Goal: Information Seeking & Learning: Learn about a topic

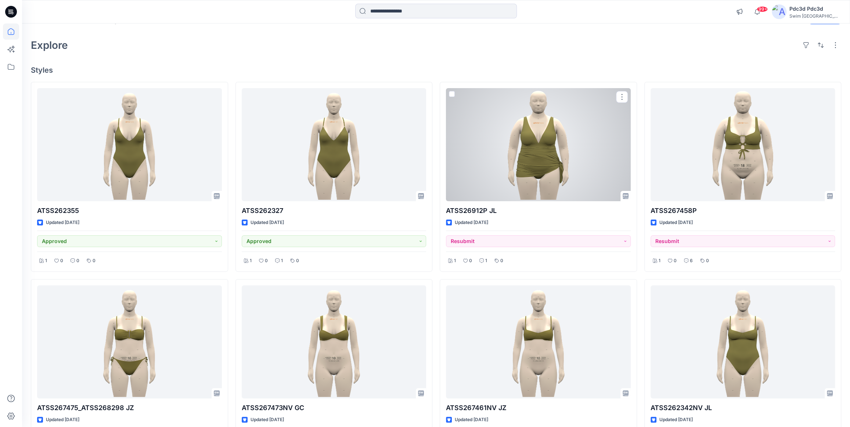
scroll to position [33, 0]
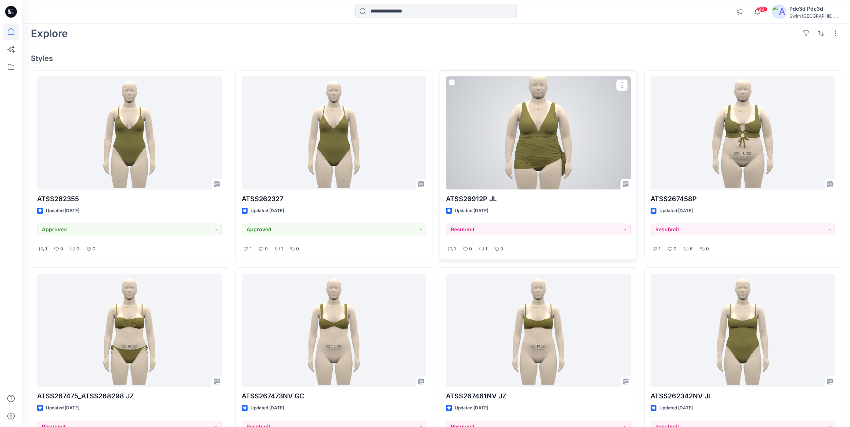
click at [506, 140] on div at bounding box center [538, 132] width 185 height 113
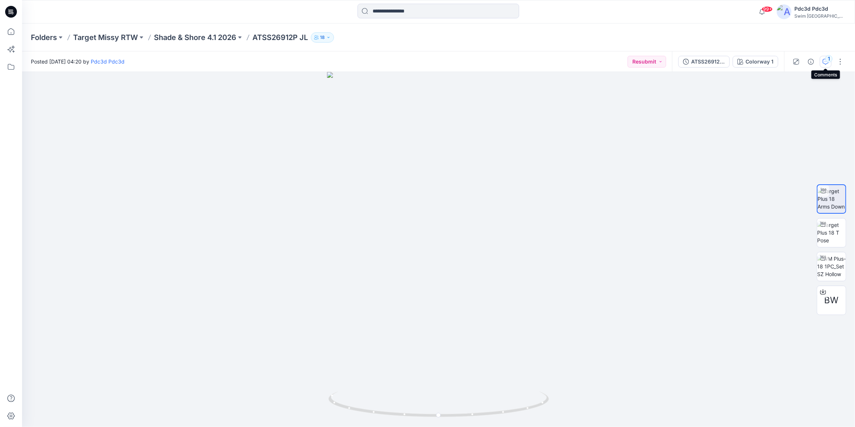
click at [828, 59] on div "1" at bounding box center [828, 58] width 7 height 7
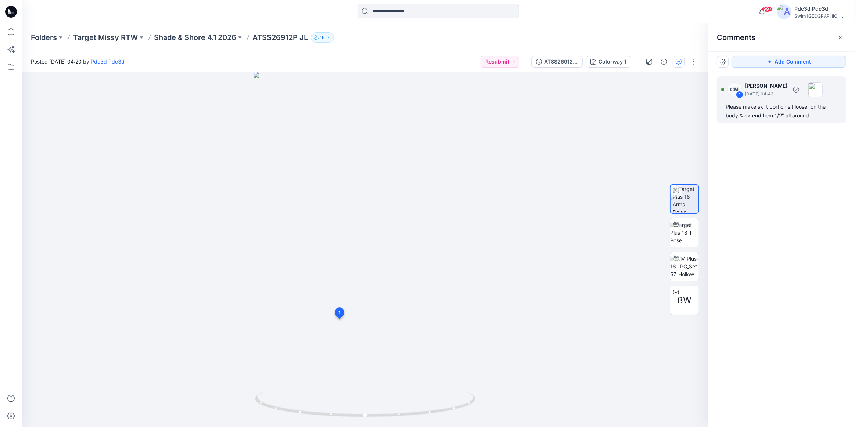
click at [774, 109] on div "Please make skirt portion sit looser on the body & extend hem 1/2" all around" at bounding box center [782, 112] width 112 height 18
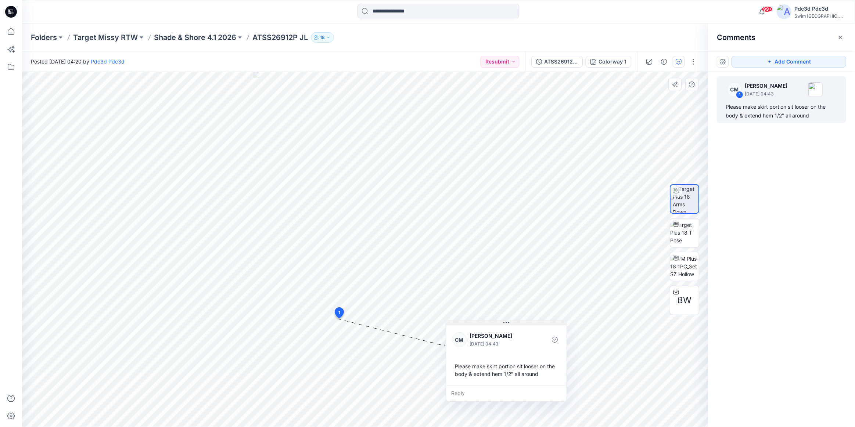
drag, startPoint x: 335, startPoint y: 334, endPoint x: 505, endPoint y: 323, distance: 170.5
click at [505, 323] on icon at bounding box center [506, 323] width 6 height 6
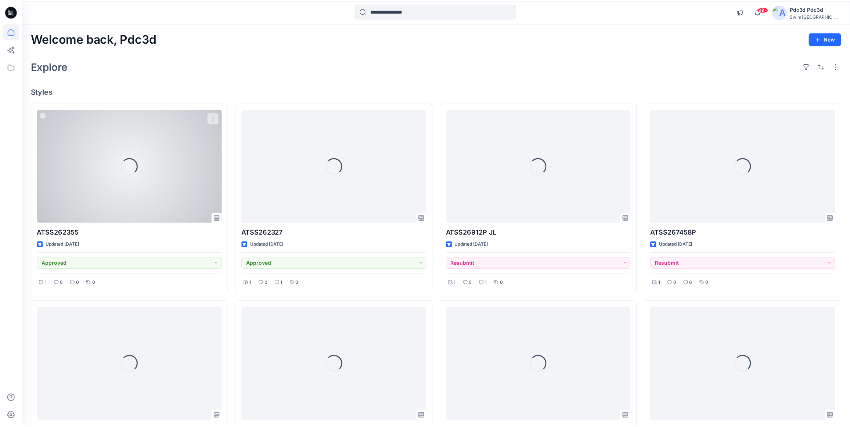
scroll to position [33, 0]
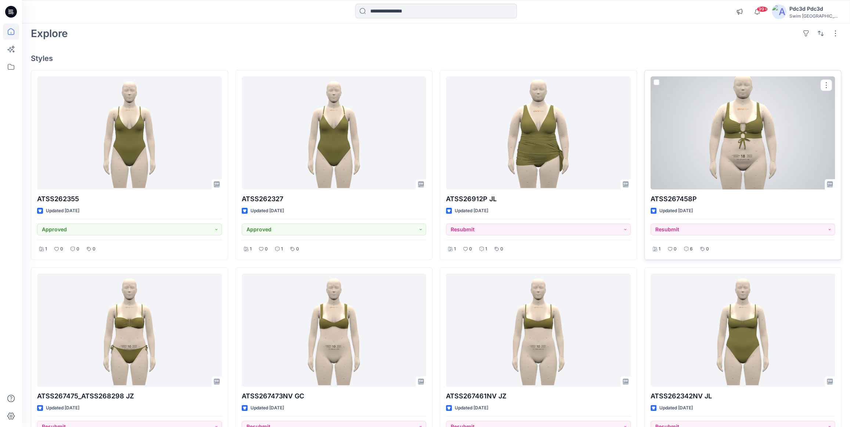
click at [729, 139] on div at bounding box center [743, 132] width 185 height 113
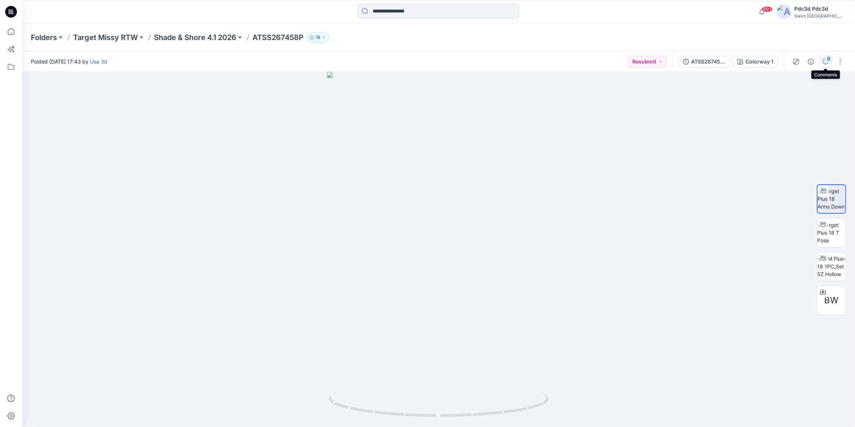
click at [826, 59] on div "6" at bounding box center [828, 58] width 7 height 7
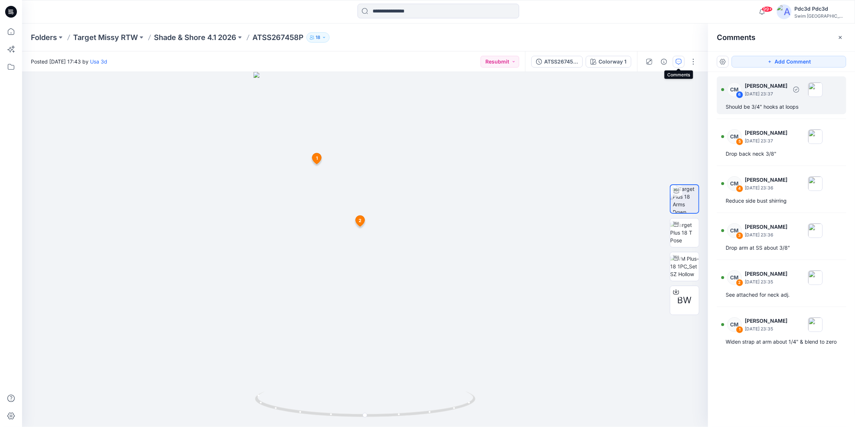
click at [758, 104] on div "Should be 3/4" hooks at loops" at bounding box center [782, 107] width 112 height 9
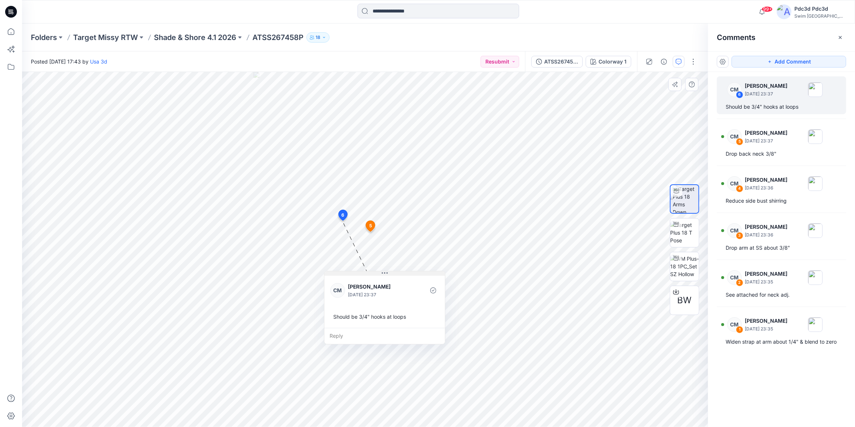
drag, startPoint x: 389, startPoint y: 227, endPoint x: 382, endPoint y: 274, distance: 47.2
click at [382, 274] on icon at bounding box center [385, 273] width 6 height 6
click at [759, 154] on div "Drop back neck 3/8"" at bounding box center [782, 154] width 112 height 9
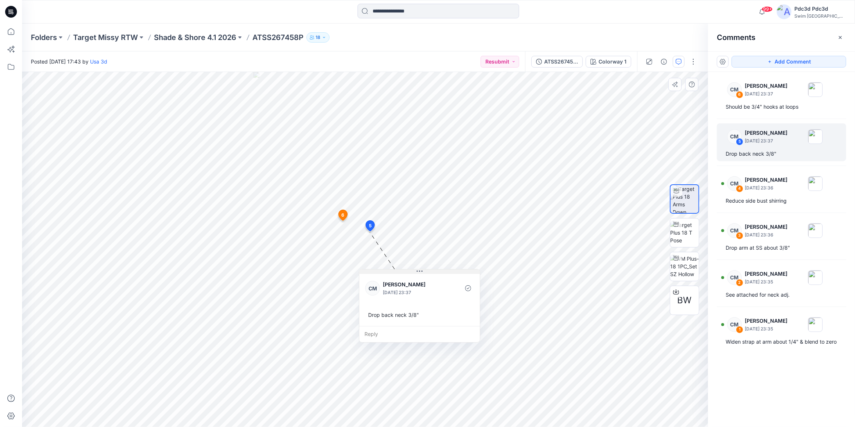
drag, startPoint x: 419, startPoint y: 238, endPoint x: 419, endPoint y: 272, distance: 34.2
click at [419, 272] on icon at bounding box center [420, 272] width 6 height 6
click at [752, 200] on div "Reduce side bust shirring" at bounding box center [782, 201] width 112 height 9
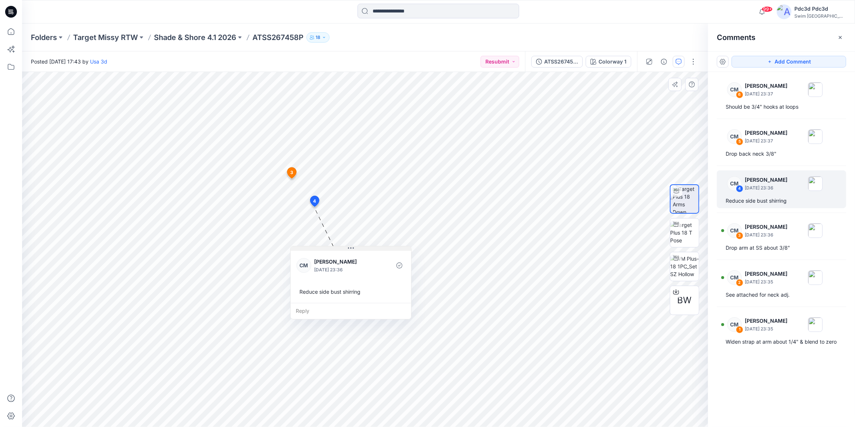
drag, startPoint x: 362, startPoint y: 214, endPoint x: 349, endPoint y: 249, distance: 37.5
click at [349, 249] on icon at bounding box center [351, 248] width 6 height 6
click at [775, 238] on p "September 12, 2025 23:36" at bounding box center [766, 235] width 43 height 7
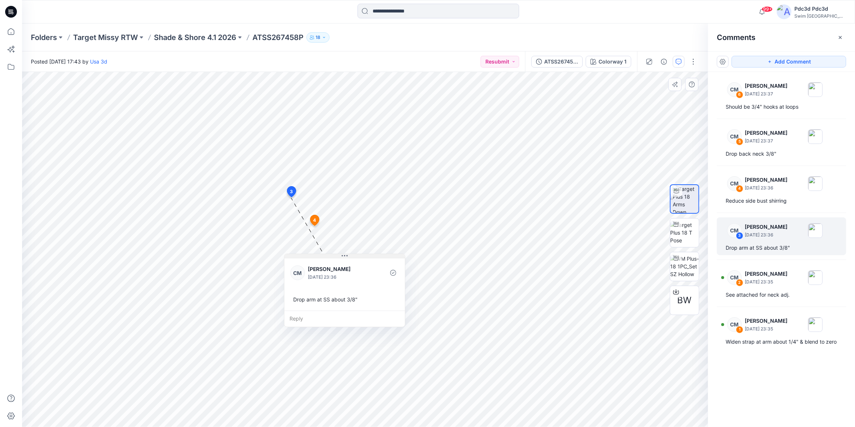
drag, startPoint x: 341, startPoint y: 201, endPoint x: 345, endPoint y: 254, distance: 53.1
click at [345, 254] on icon at bounding box center [345, 256] width 6 height 6
click at [771, 294] on div "See attached for neck adj." at bounding box center [782, 295] width 112 height 9
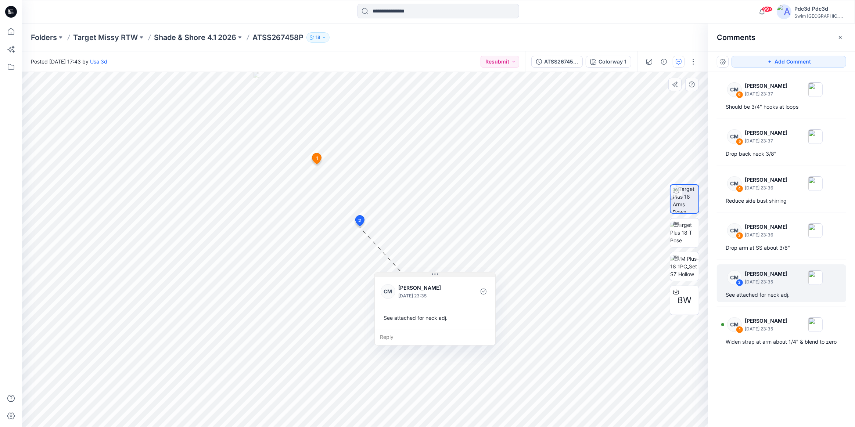
drag, startPoint x: 461, startPoint y: 226, endPoint x: 434, endPoint y: 275, distance: 55.3
click at [434, 275] on icon at bounding box center [435, 275] width 6 height 6
click at [780, 339] on div "Widen strap at arm about 1/4" & blend to zero" at bounding box center [782, 342] width 112 height 9
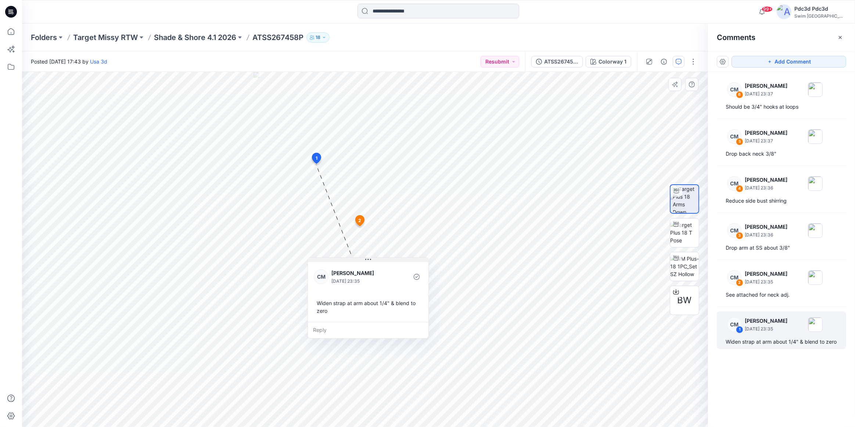
drag, startPoint x: 363, startPoint y: 171, endPoint x: 366, endPoint y: 261, distance: 90.1
click at [366, 261] on icon at bounding box center [368, 260] width 6 height 6
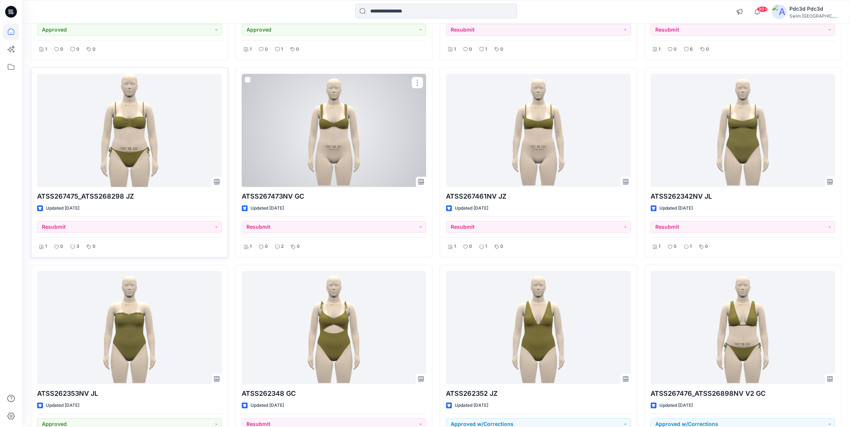
scroll to position [234, 0]
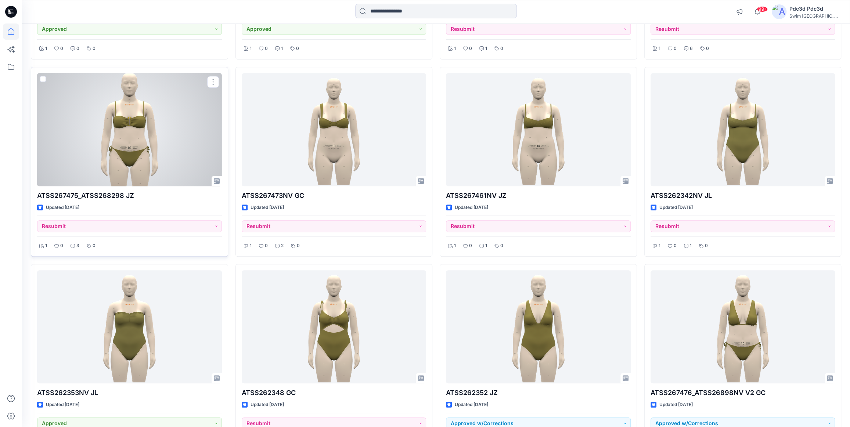
click at [161, 148] on div at bounding box center [129, 129] width 185 height 113
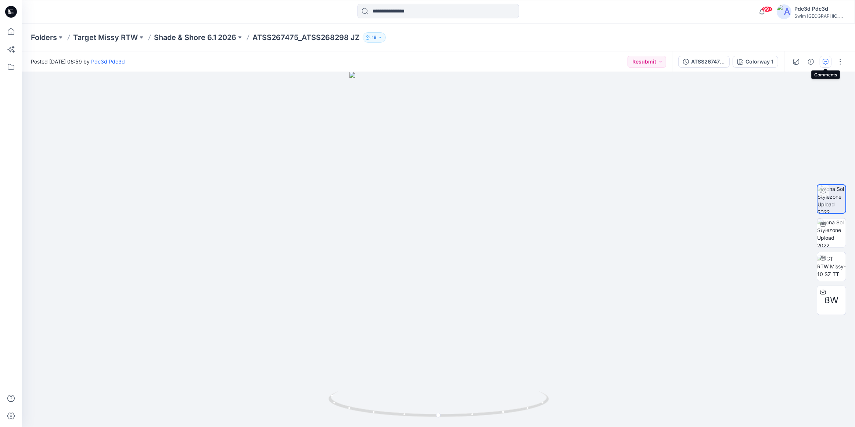
click at [824, 66] on button "button" at bounding box center [826, 62] width 12 height 12
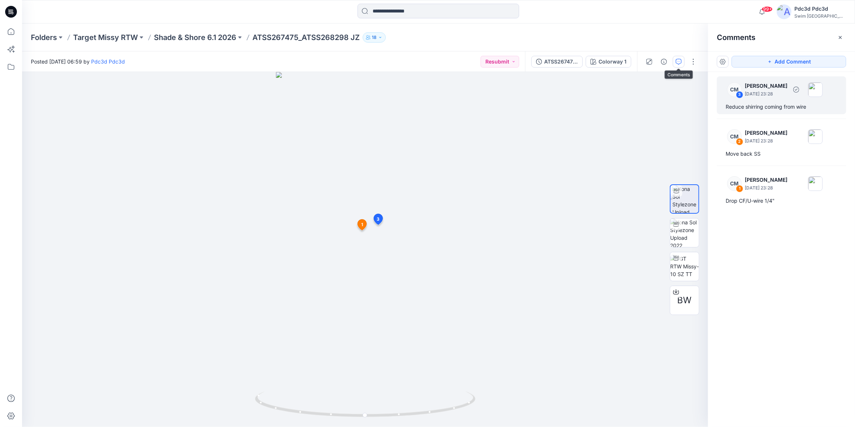
click at [756, 107] on div "Reduce shirring coming from wire" at bounding box center [782, 107] width 112 height 9
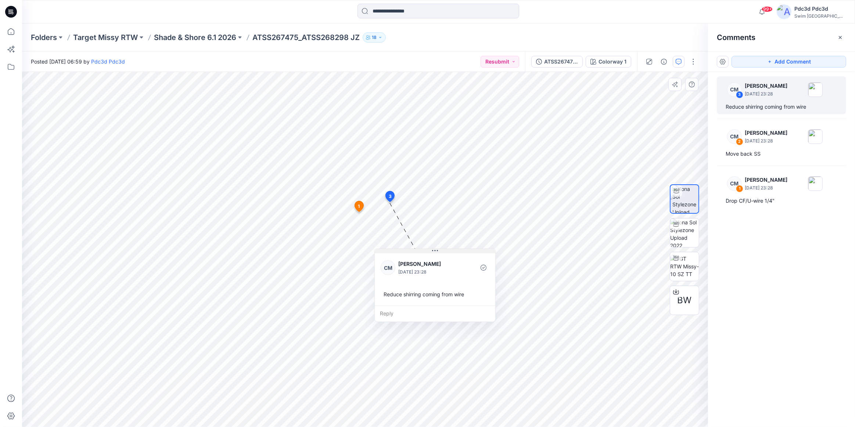
drag, startPoint x: 441, startPoint y: 207, endPoint x: 437, endPoint y: 250, distance: 43.2
click at [437, 250] on icon at bounding box center [435, 251] width 6 height 6
click at [736, 154] on div "Move back SS" at bounding box center [782, 154] width 112 height 9
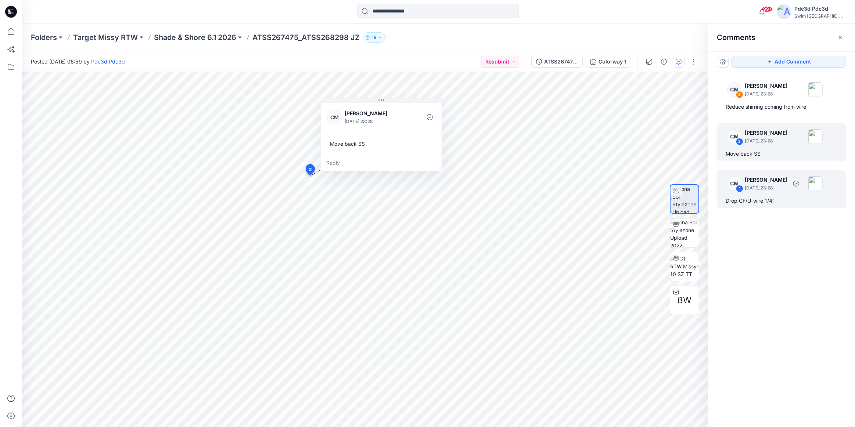
click at [763, 192] on div "CM 1 Caitlin Magrane September 12, 2025 23:28" at bounding box center [771, 183] width 101 height 20
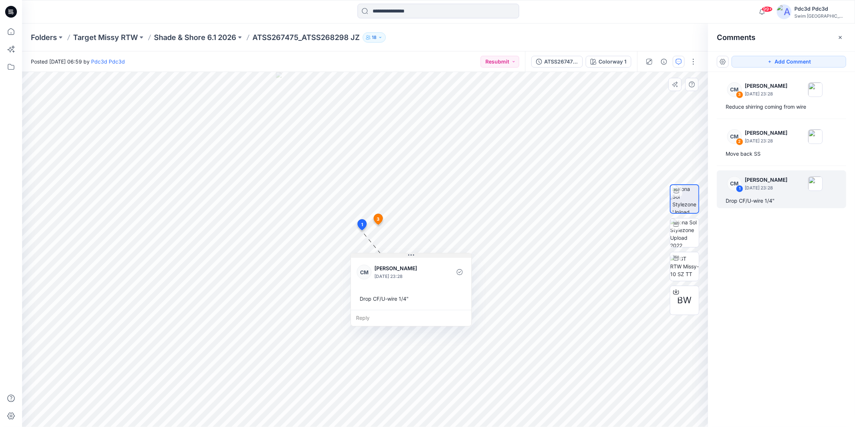
drag, startPoint x: 410, startPoint y: 235, endPoint x: 410, endPoint y: 254, distance: 19.1
click at [410, 254] on icon at bounding box center [411, 255] width 6 height 6
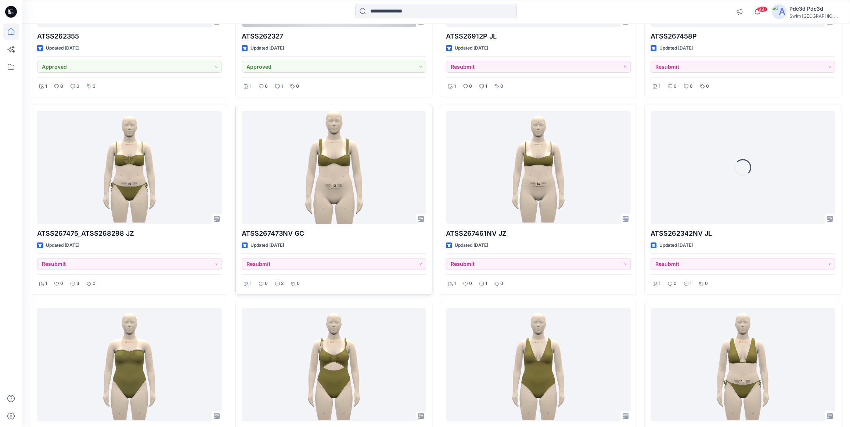
scroll to position [200, 0]
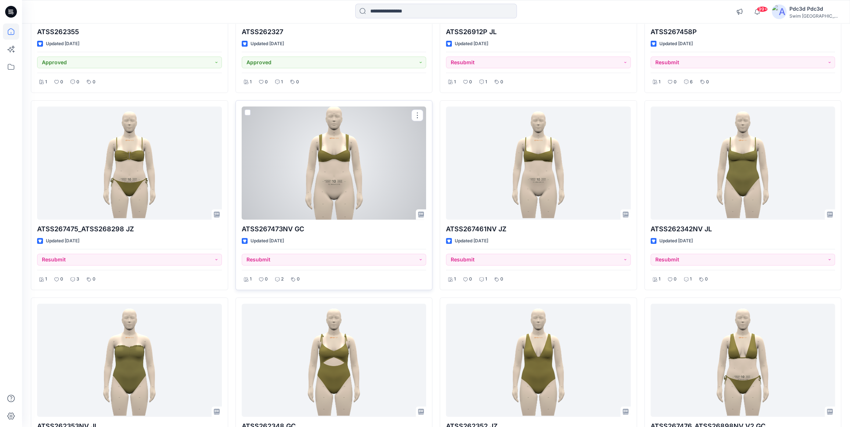
click at [330, 159] on div at bounding box center [334, 163] width 185 height 113
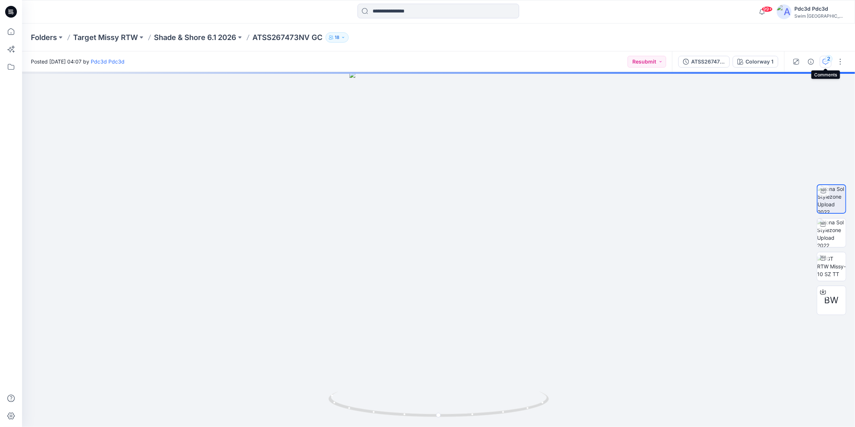
click at [823, 62] on icon "button" at bounding box center [826, 62] width 6 height 6
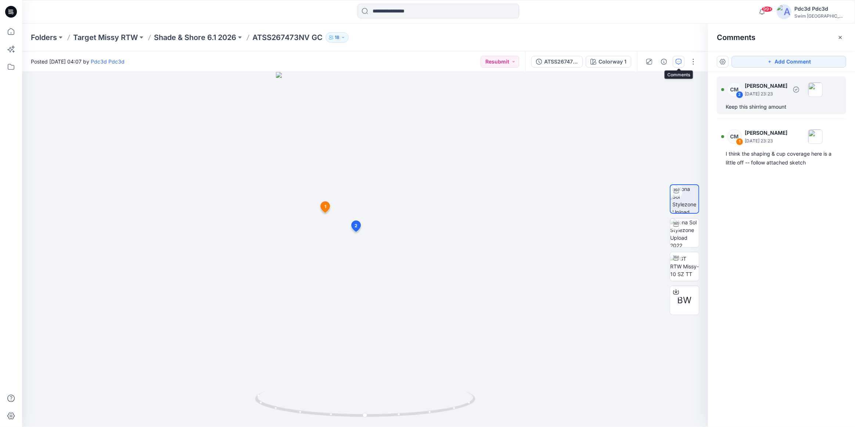
click at [740, 104] on div "Keep this shirring amount" at bounding box center [782, 107] width 112 height 9
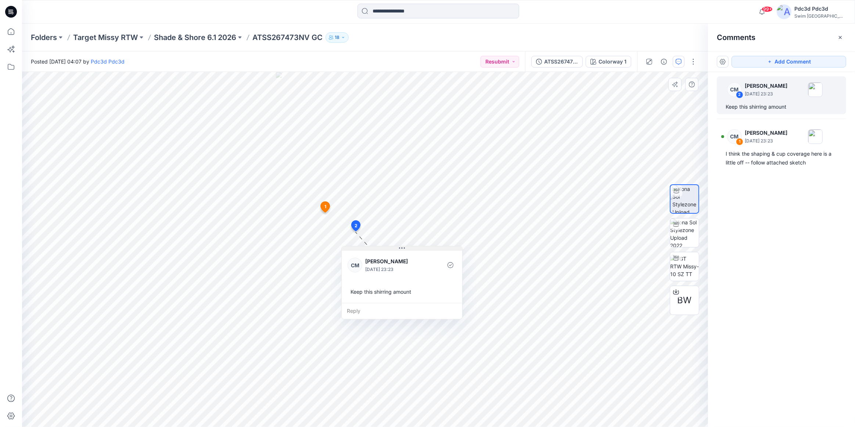
drag, startPoint x: 405, startPoint y: 237, endPoint x: 402, endPoint y: 248, distance: 11.4
click at [402, 248] on icon at bounding box center [402, 248] width 1 height 1
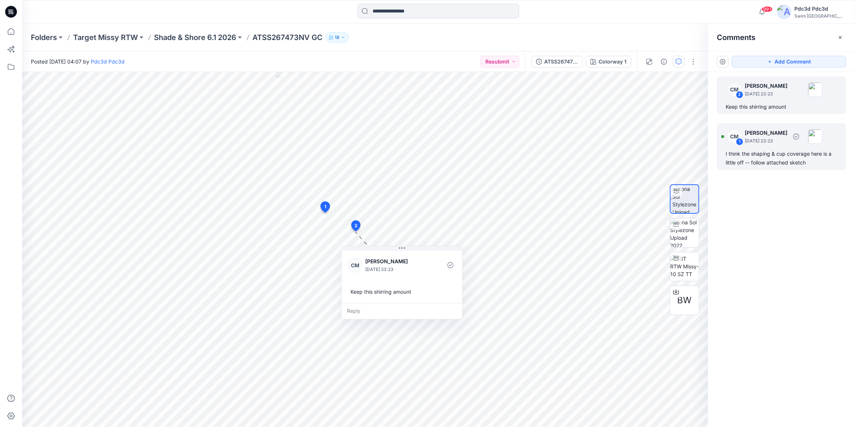
click at [743, 158] on div "I think the shaping & cup coverage here is a little off -- follow attached sket…" at bounding box center [782, 159] width 112 height 18
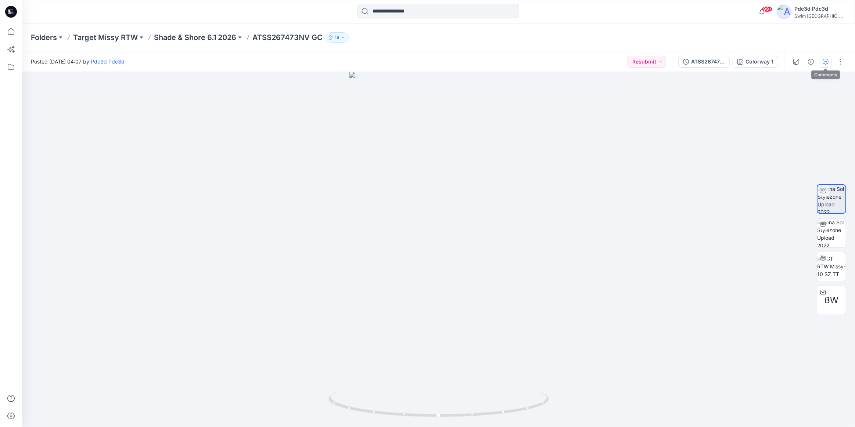
click at [825, 66] on button "button" at bounding box center [826, 62] width 12 height 12
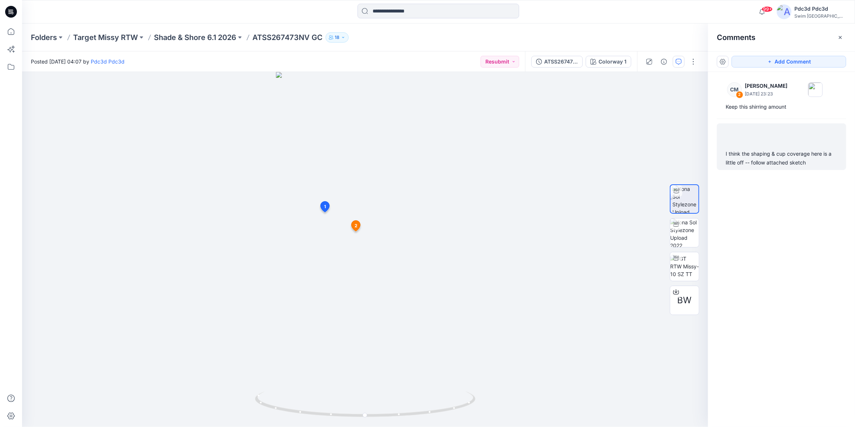
click at [757, 159] on div "I think the shaping & cup coverage here is a little off -- follow attached sket…" at bounding box center [782, 159] width 112 height 18
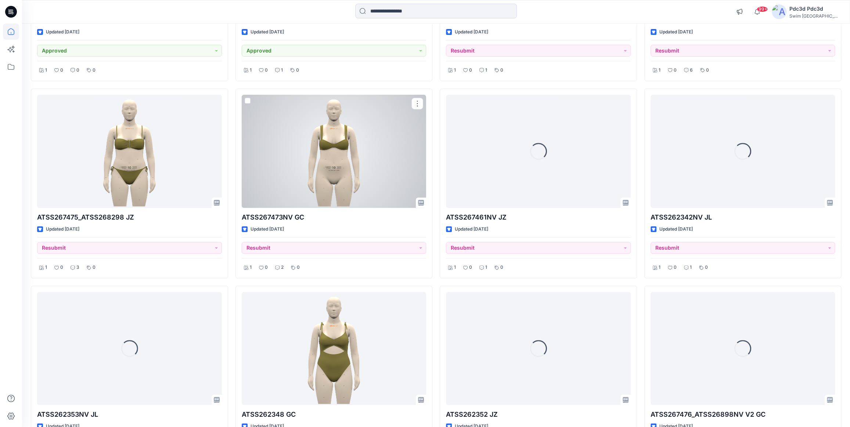
scroll to position [200, 0]
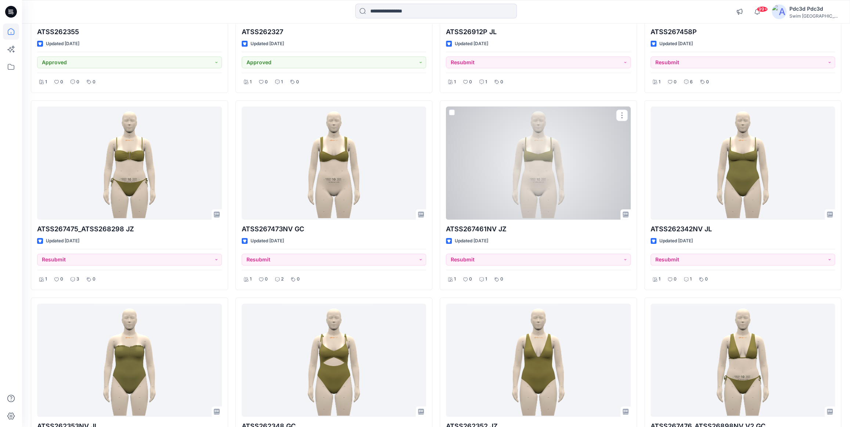
click at [530, 180] on div at bounding box center [538, 163] width 185 height 113
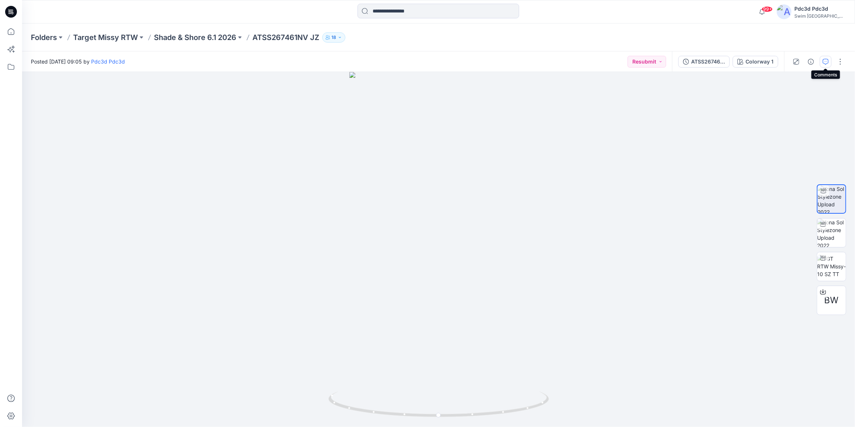
click at [825, 62] on icon "button" at bounding box center [826, 62] width 6 height 6
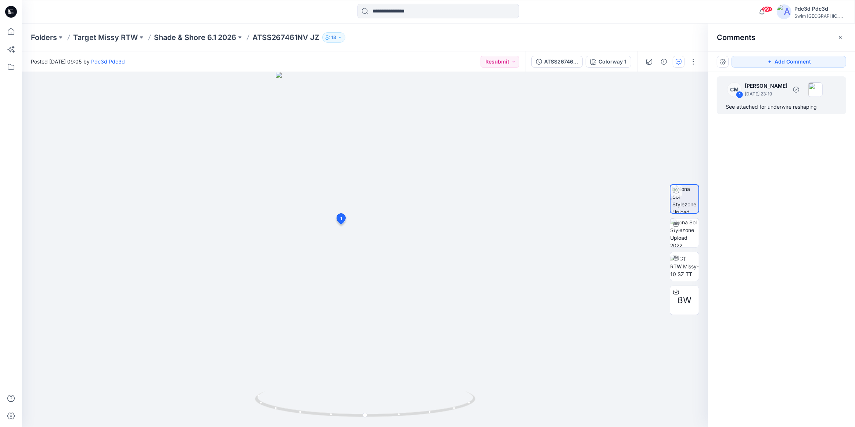
click at [798, 108] on div "See attached for underwire reshaping" at bounding box center [782, 107] width 112 height 9
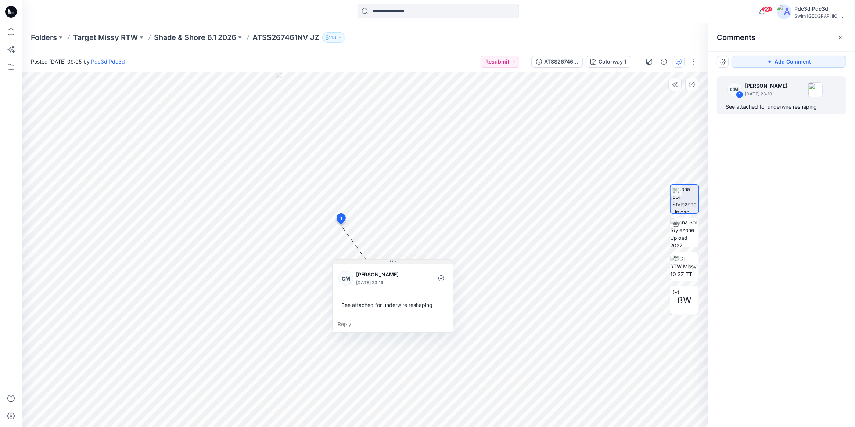
drag, startPoint x: 391, startPoint y: 232, endPoint x: 394, endPoint y: 263, distance: 31.3
click at [394, 263] on icon at bounding box center [393, 262] width 6 height 6
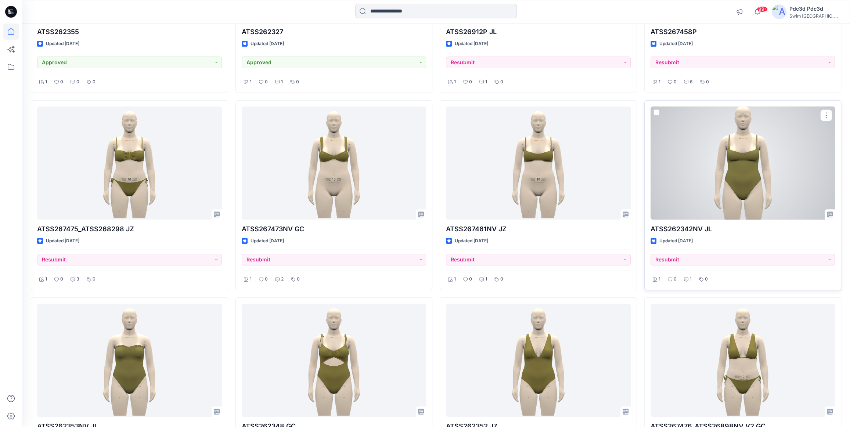
click at [729, 165] on div at bounding box center [743, 163] width 185 height 113
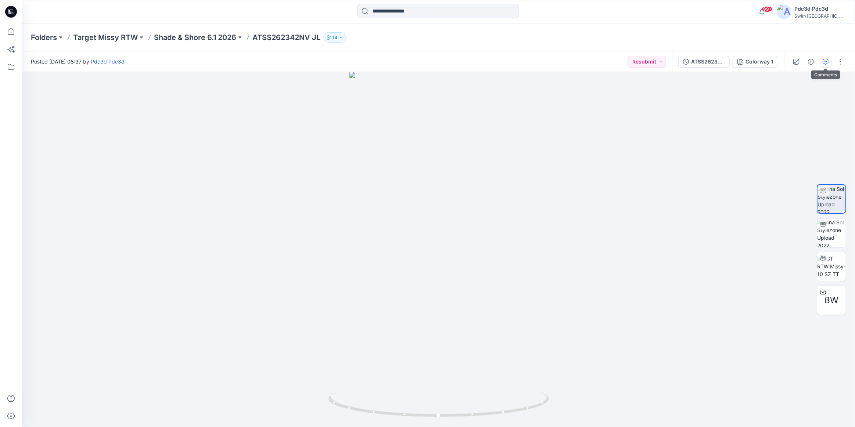
click at [827, 63] on icon "button" at bounding box center [826, 62] width 6 height 6
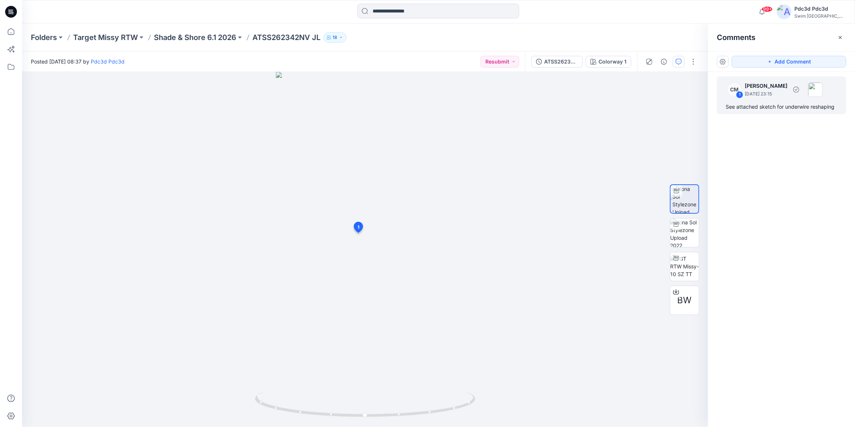
click at [774, 100] on div "CM 1 [PERSON_NAME] [DATE] 23:15 See attached sketch for underwire reshaping" at bounding box center [781, 95] width 129 height 38
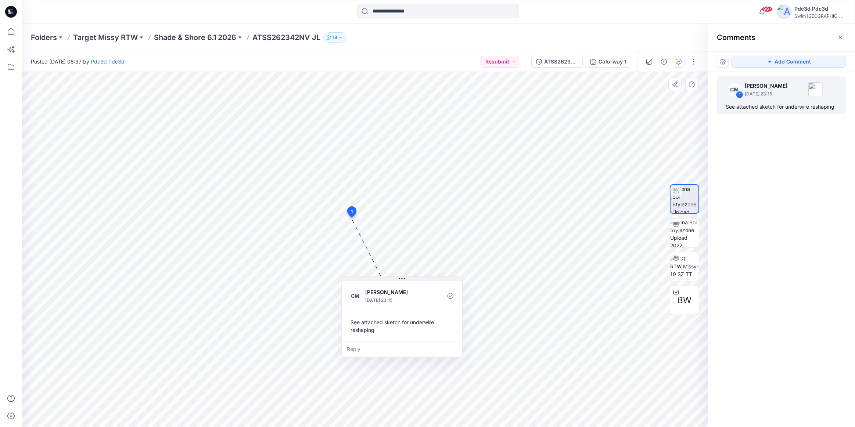
drag, startPoint x: 403, startPoint y: 224, endPoint x: 405, endPoint y: 280, distance: 55.5
click at [405, 280] on icon at bounding box center [402, 279] width 6 height 6
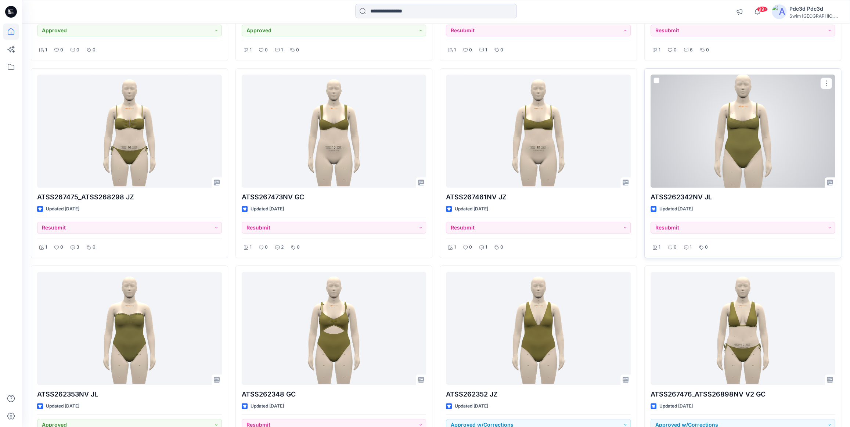
scroll to position [295, 0]
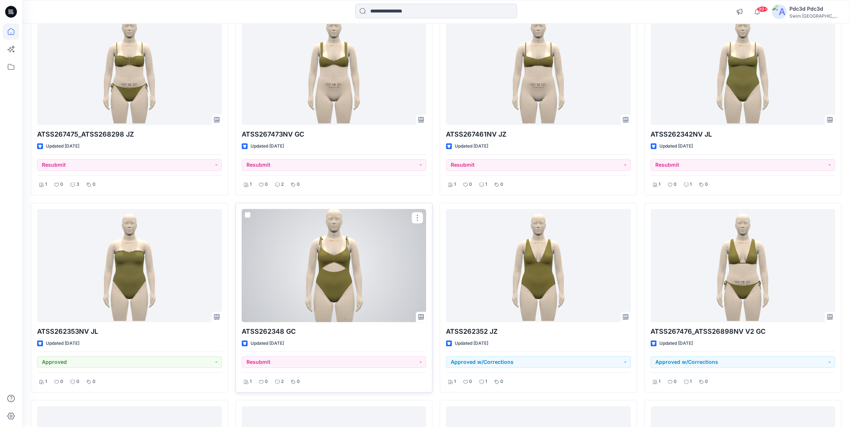
click at [323, 262] on div at bounding box center [334, 265] width 185 height 113
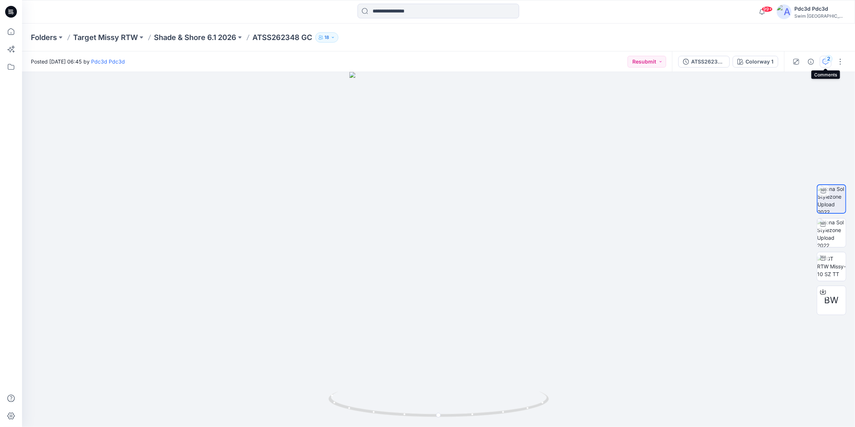
click at [828, 59] on div "2" at bounding box center [828, 58] width 7 height 7
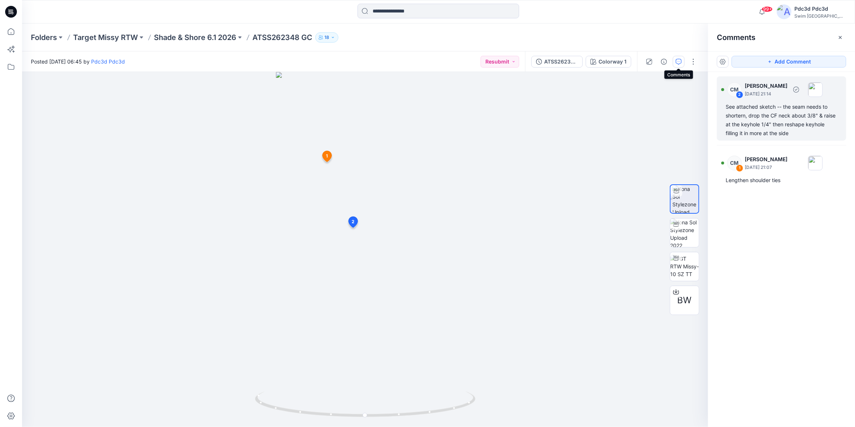
click at [777, 117] on div "See attached sketch -- the seam needs to shortern, drop the CF neck about 3/8" …" at bounding box center [782, 120] width 112 height 35
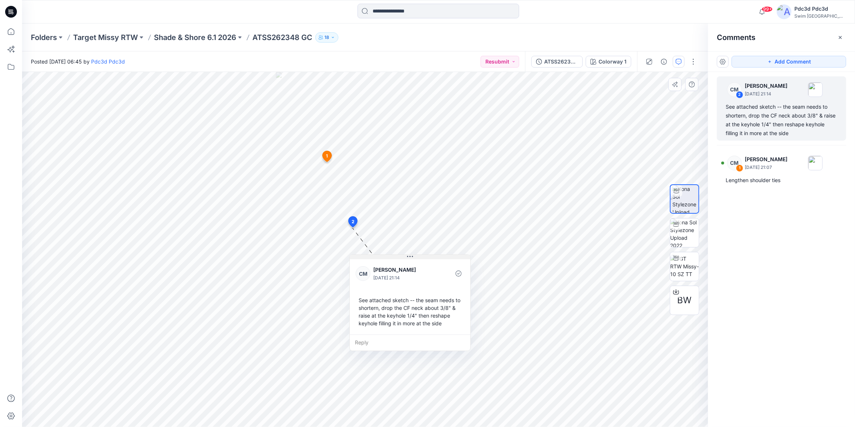
drag, startPoint x: 403, startPoint y: 234, endPoint x: 412, endPoint y: 257, distance: 24.9
click at [412, 257] on icon at bounding box center [410, 257] width 6 height 6
click at [779, 182] on div "Lengthen shoulder ties" at bounding box center [782, 180] width 112 height 9
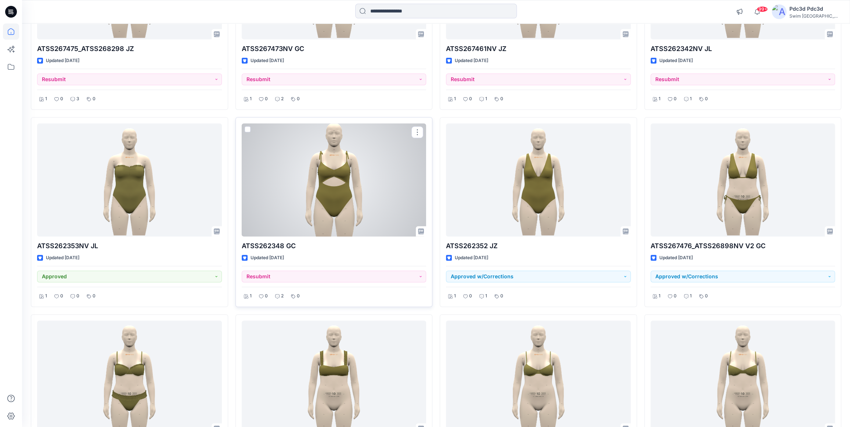
scroll to position [395, 0]
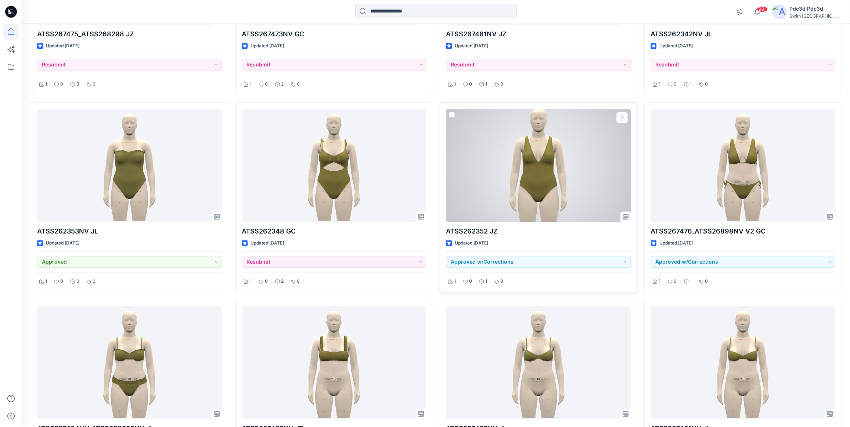
click at [573, 150] on div at bounding box center [538, 165] width 185 height 113
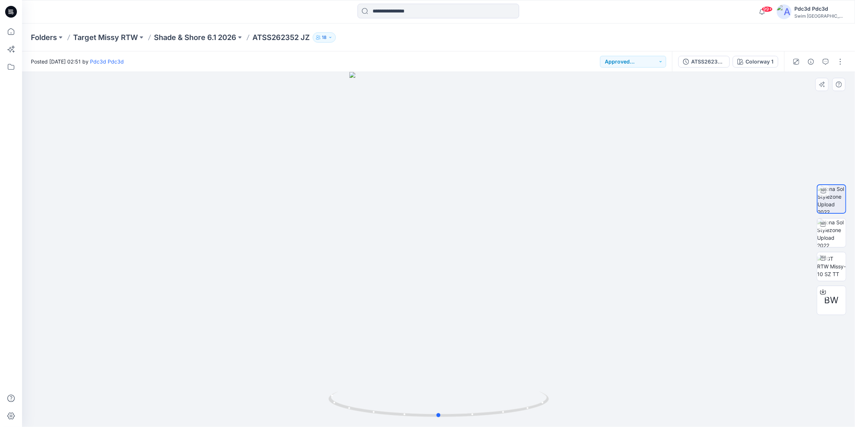
click at [580, 147] on div at bounding box center [438, 249] width 833 height 355
click at [825, 63] on icon "button" at bounding box center [826, 62] width 6 height 6
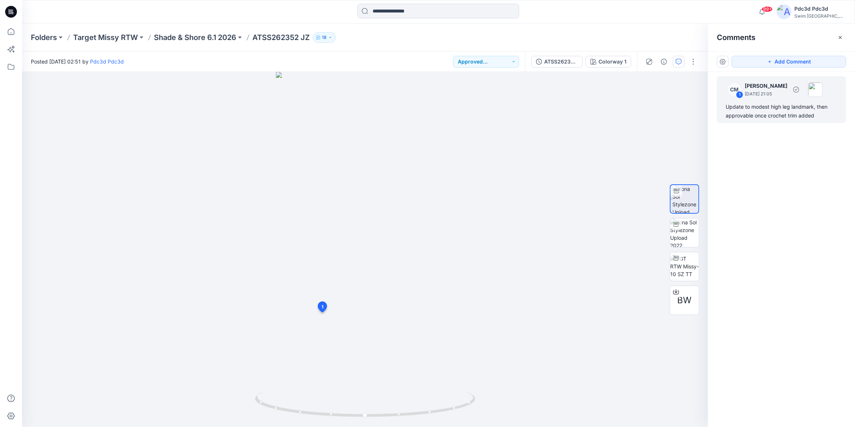
click at [782, 111] on div "Update to modest high leg landmark, then approvable once crochet trim added" at bounding box center [782, 112] width 112 height 18
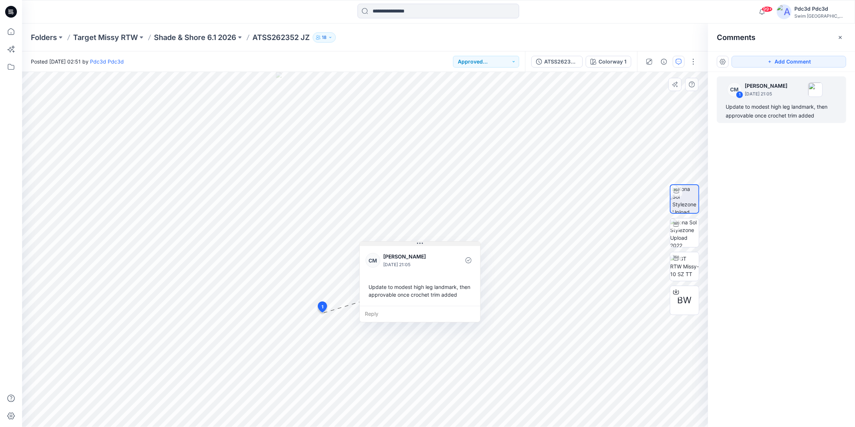
drag, startPoint x: 372, startPoint y: 321, endPoint x: 411, endPoint y: 224, distance: 104.2
click at [417, 241] on icon at bounding box center [420, 244] width 6 height 6
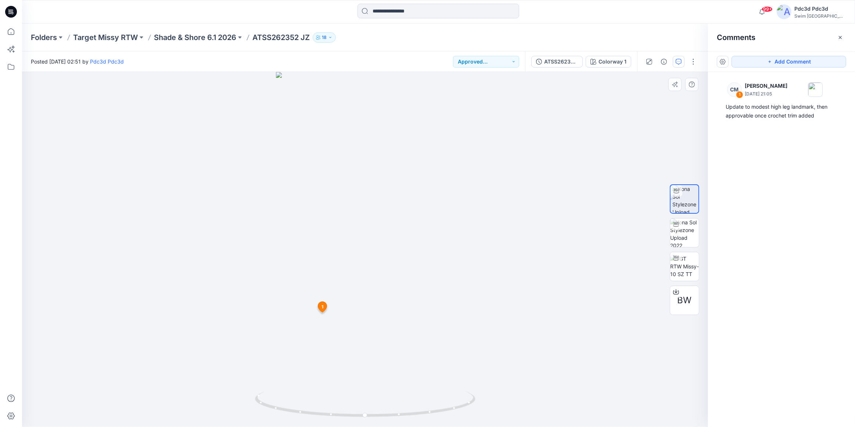
click at [323, 306] on icon at bounding box center [322, 307] width 9 height 11
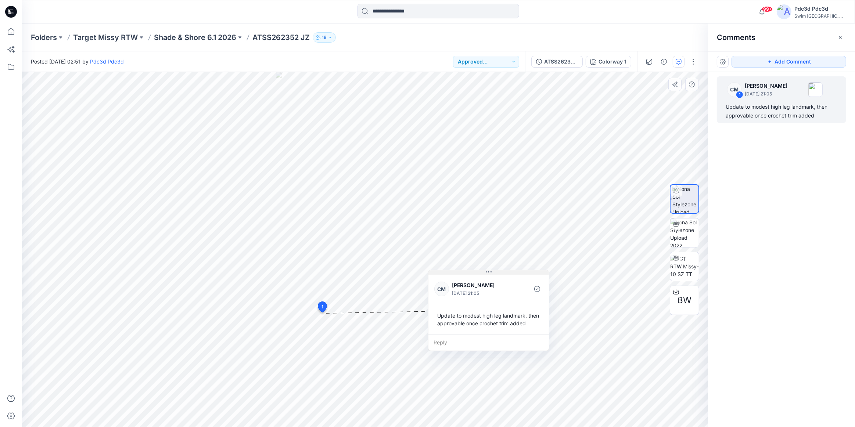
drag, startPoint x: 369, startPoint y: 320, endPoint x: 486, endPoint y: 274, distance: 126.0
click at [486, 274] on icon at bounding box center [489, 272] width 6 height 6
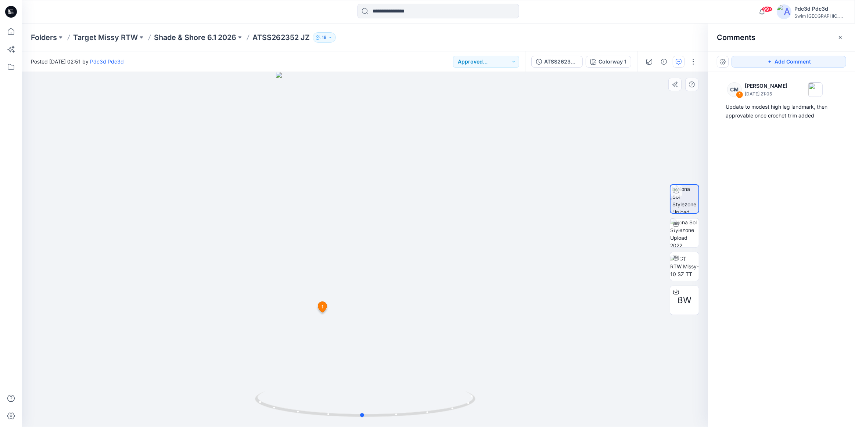
drag, startPoint x: 429, startPoint y: 415, endPoint x: 426, endPoint y: 381, distance: 33.2
click at [426, 381] on div at bounding box center [365, 249] width 686 height 355
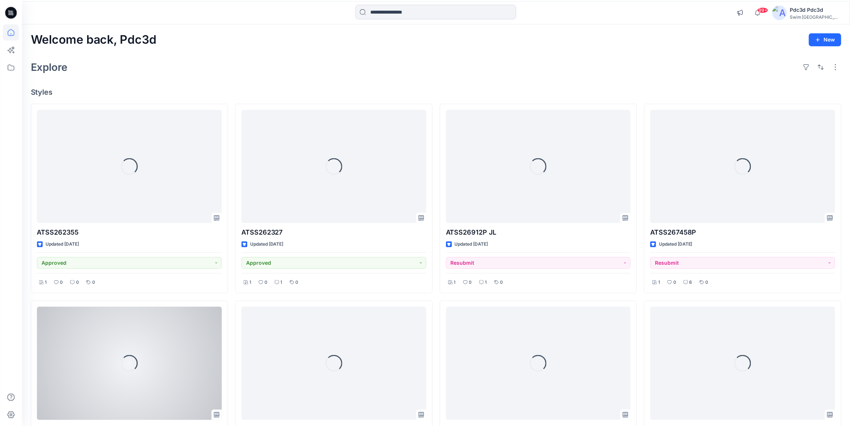
scroll to position [395, 0]
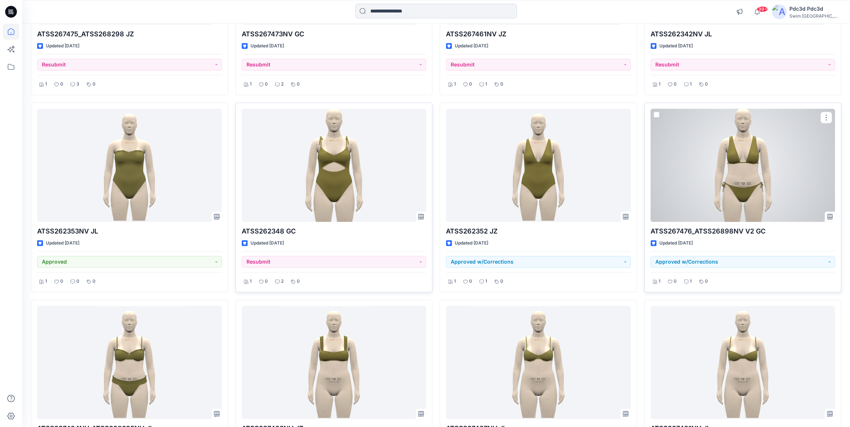
click at [733, 172] on div at bounding box center [743, 165] width 185 height 113
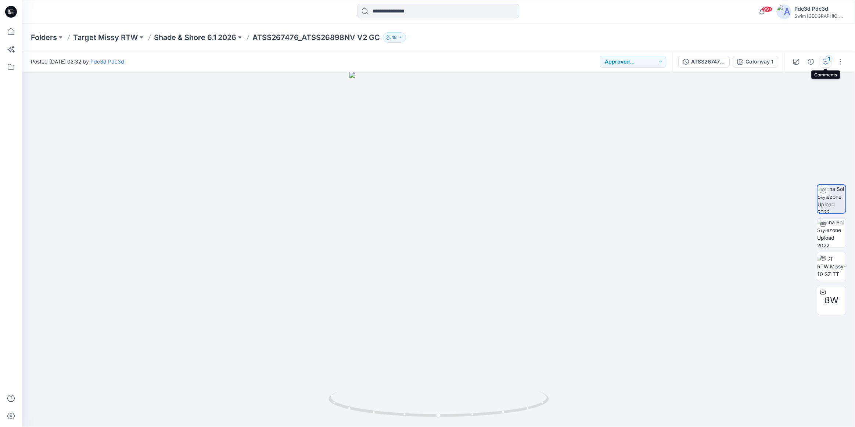
click at [827, 61] on div "1" at bounding box center [828, 58] width 7 height 7
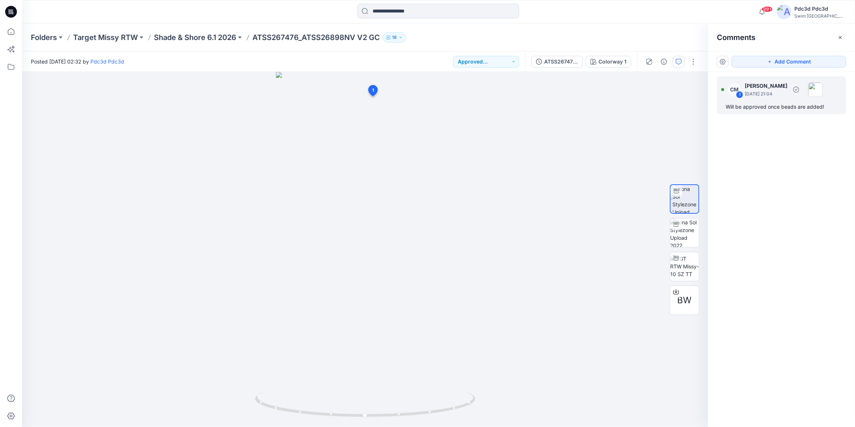
click at [788, 108] on div "Will be approved once beads are added!" at bounding box center [782, 107] width 112 height 9
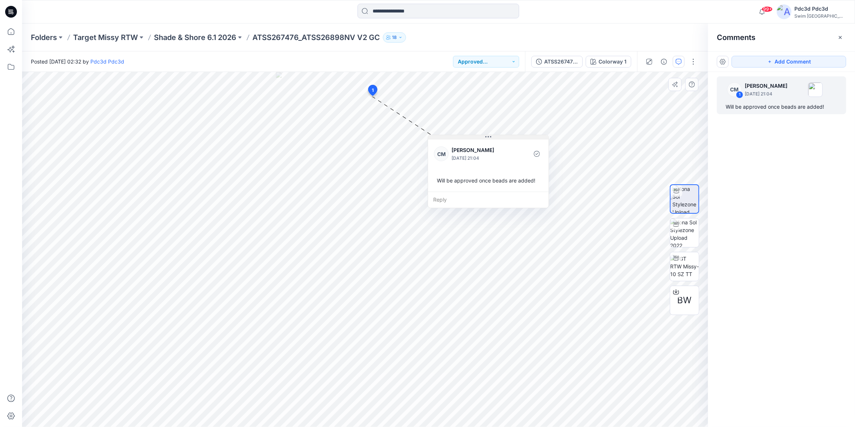
drag, startPoint x: 423, startPoint y: 101, endPoint x: 489, endPoint y: 136, distance: 75.3
click at [489, 136] on icon at bounding box center [488, 137] width 6 height 6
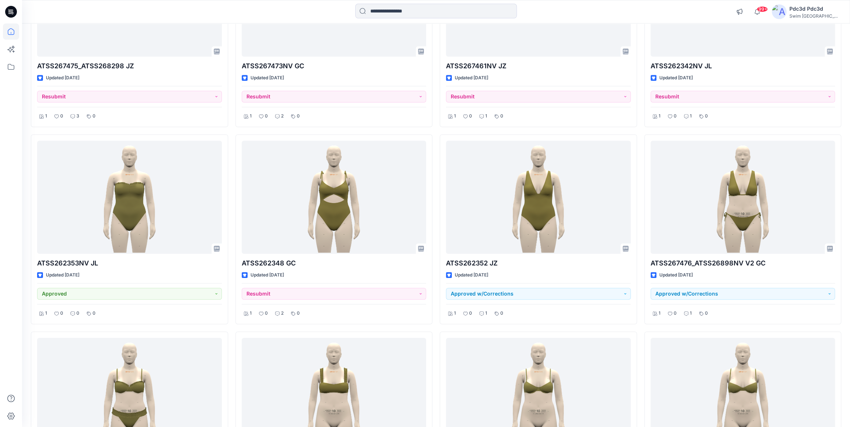
scroll to position [362, 0]
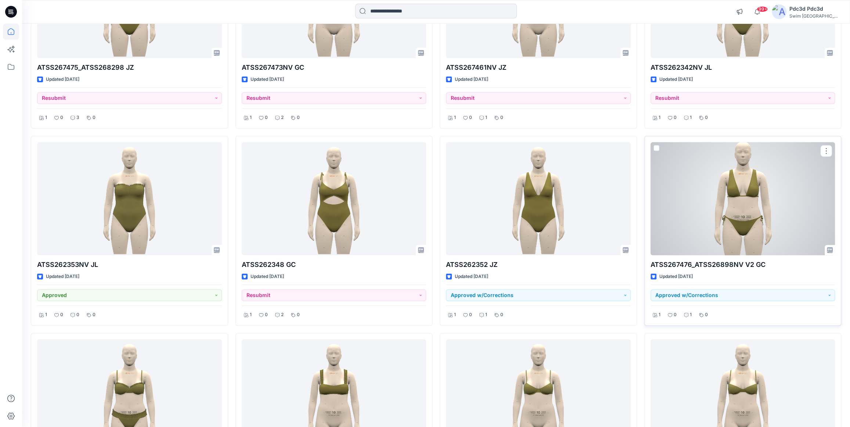
click at [724, 208] on div at bounding box center [743, 198] width 185 height 113
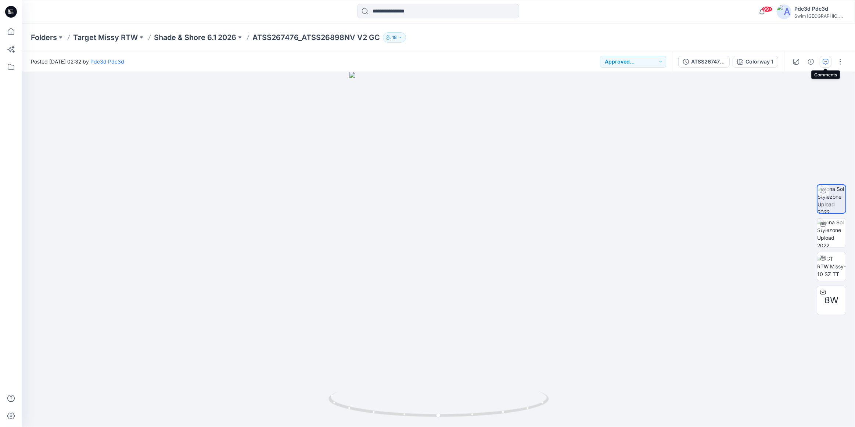
click at [827, 61] on icon "button" at bounding box center [826, 62] width 6 height 6
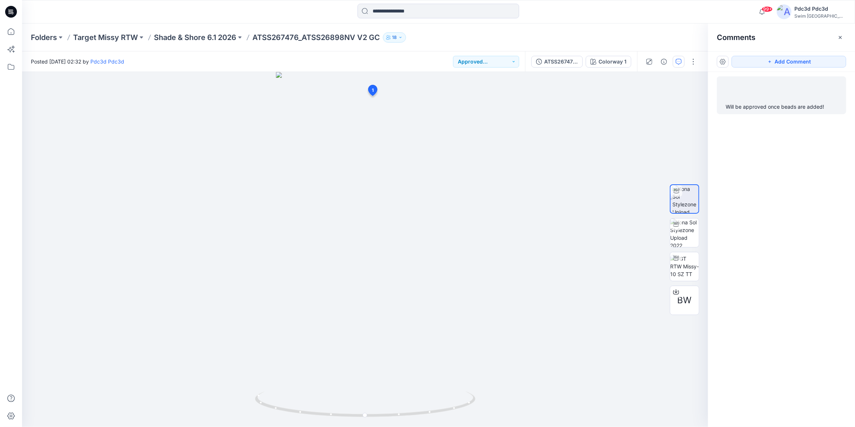
click at [767, 104] on div "Will be approved once beads are added!" at bounding box center [782, 107] width 112 height 9
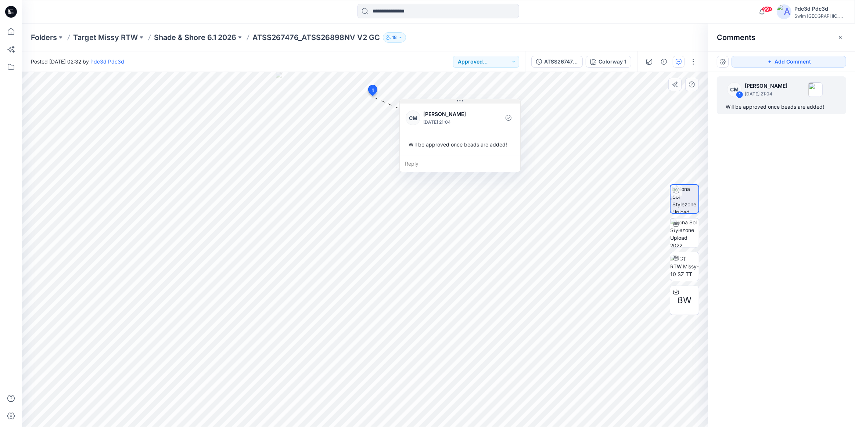
drag, startPoint x: 421, startPoint y: 103, endPoint x: 460, endPoint y: 102, distance: 38.6
click at [460, 102] on icon at bounding box center [460, 101] width 6 height 6
click at [195, 35] on p "Shade & Shore 6.1 2026" at bounding box center [195, 37] width 82 height 10
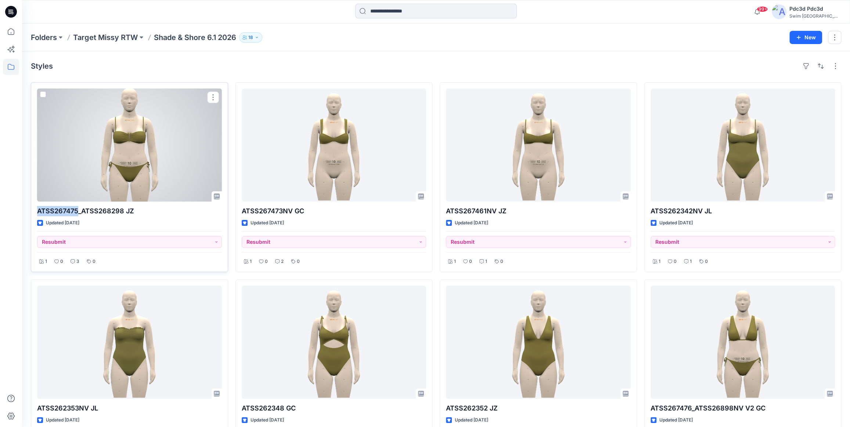
drag, startPoint x: 37, startPoint y: 212, endPoint x: 79, endPoint y: 211, distance: 41.5
click at [79, 211] on p "ATSS267475_ATSS268298 JZ" at bounding box center [129, 211] width 185 height 10
copy p "ATSS267475"
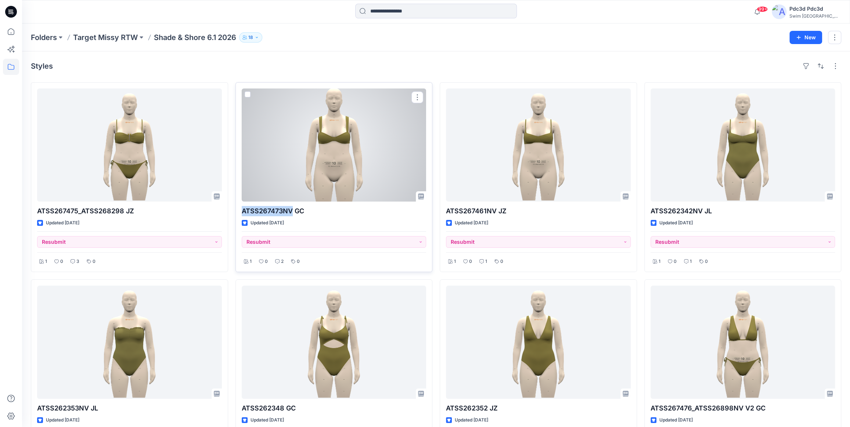
drag, startPoint x: 257, startPoint y: 212, endPoint x: 291, endPoint y: 212, distance: 33.8
click at [291, 212] on p "ATSS267473NV GC" at bounding box center [334, 211] width 185 height 10
copy p "ATSS267473NV"
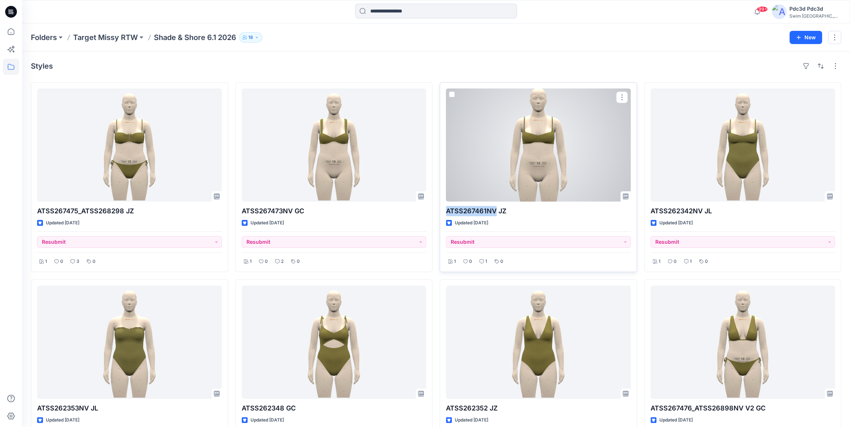
drag, startPoint x: 446, startPoint y: 211, endPoint x: 495, endPoint y: 211, distance: 48.9
click at [495, 211] on p "ATSS267461NV JZ" at bounding box center [538, 211] width 185 height 10
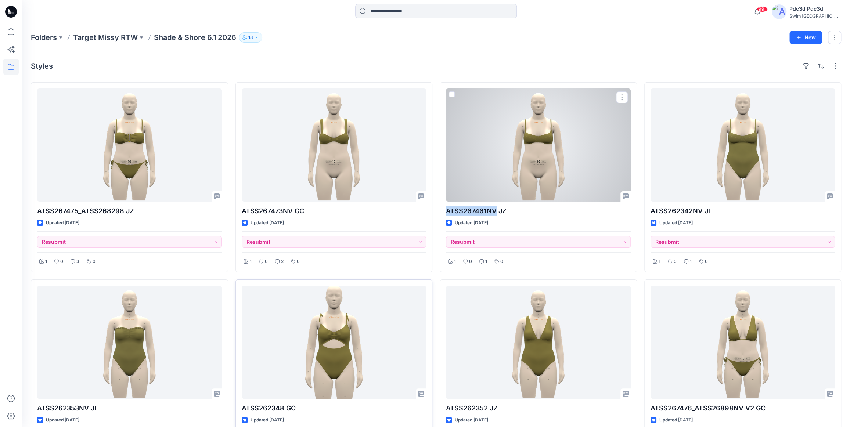
copy p "ATSS267461NV"
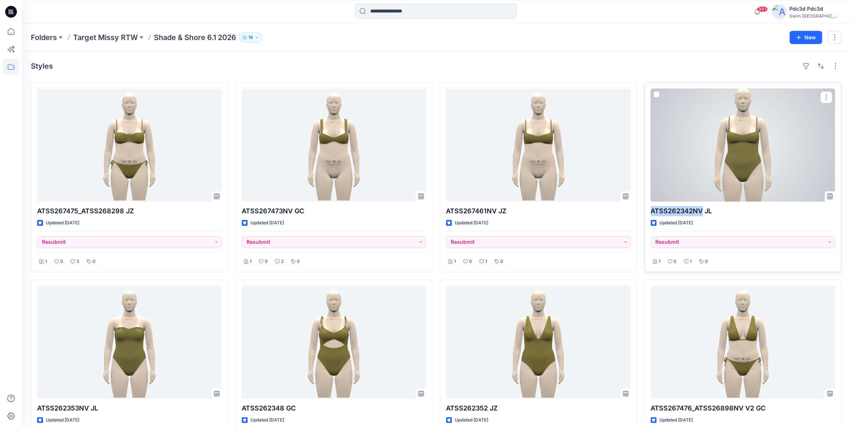
drag, startPoint x: 652, startPoint y: 211, endPoint x: 701, endPoint y: 211, distance: 48.9
click at [701, 211] on p "ATSS262342NV JL" at bounding box center [743, 211] width 185 height 10
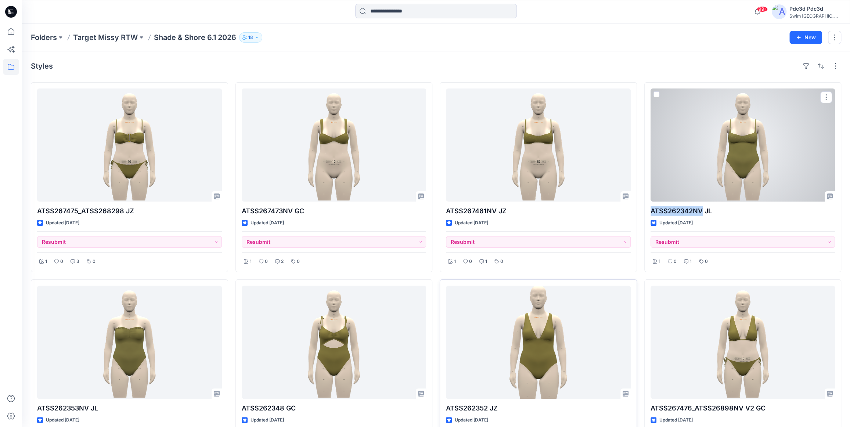
copy p "ATSS262342NV"
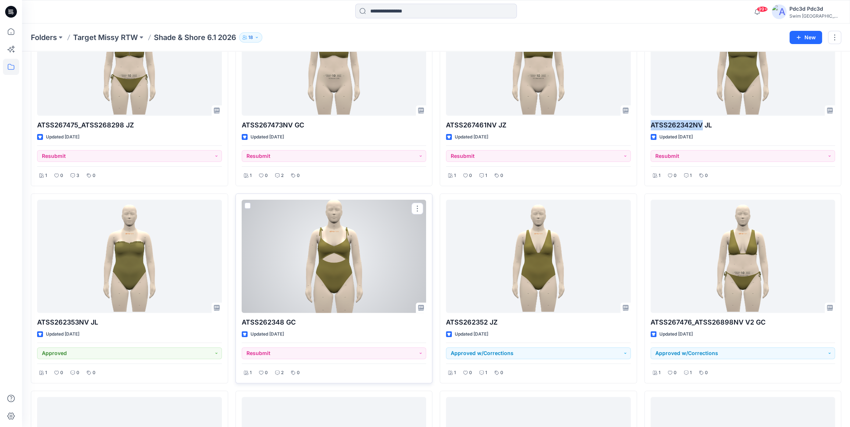
scroll to position [100, 0]
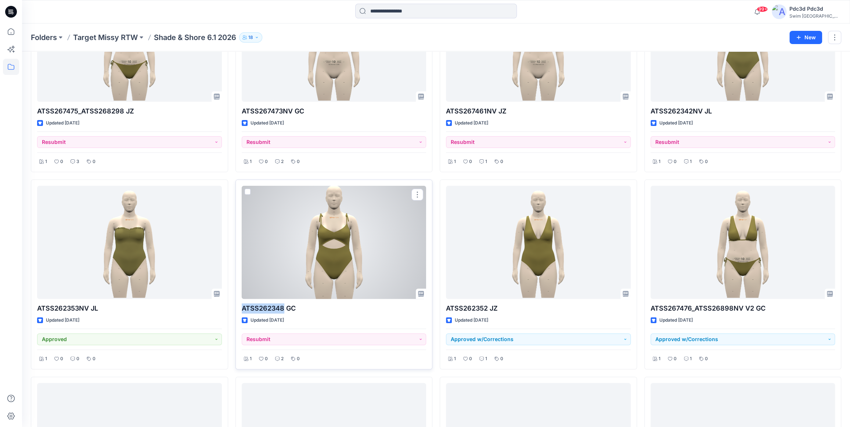
drag, startPoint x: 242, startPoint y: 309, endPoint x: 283, endPoint y: 309, distance: 40.8
click at [283, 309] on p "ATSS262348 GC" at bounding box center [334, 309] width 185 height 10
copy p "ATSS262348"
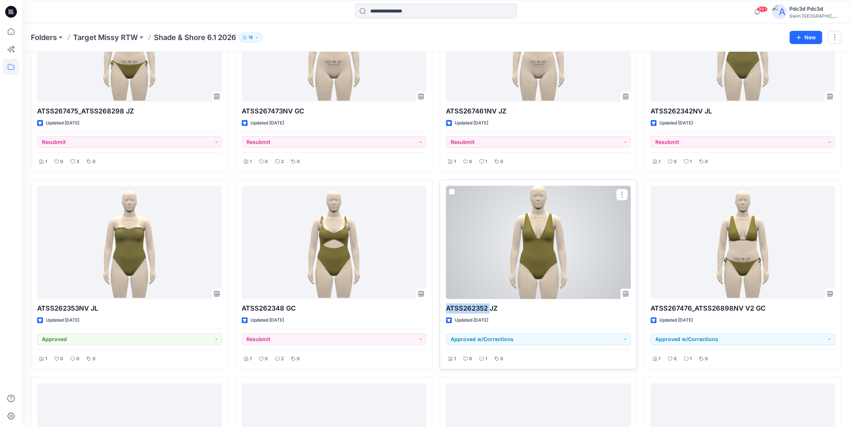
drag, startPoint x: 448, startPoint y: 309, endPoint x: 489, endPoint y: 308, distance: 41.5
click at [489, 308] on p "ATSS262352 JZ" at bounding box center [538, 309] width 185 height 10
copy p "ATSS262352"
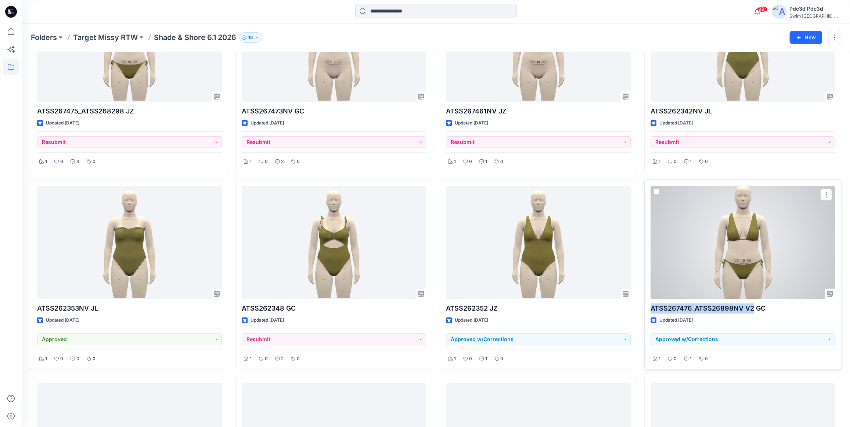
drag, startPoint x: 650, startPoint y: 309, endPoint x: 753, endPoint y: 308, distance: 102.9
click at [753, 308] on p "ATSS267476_ATSS26898NV V2 GC" at bounding box center [743, 309] width 185 height 10
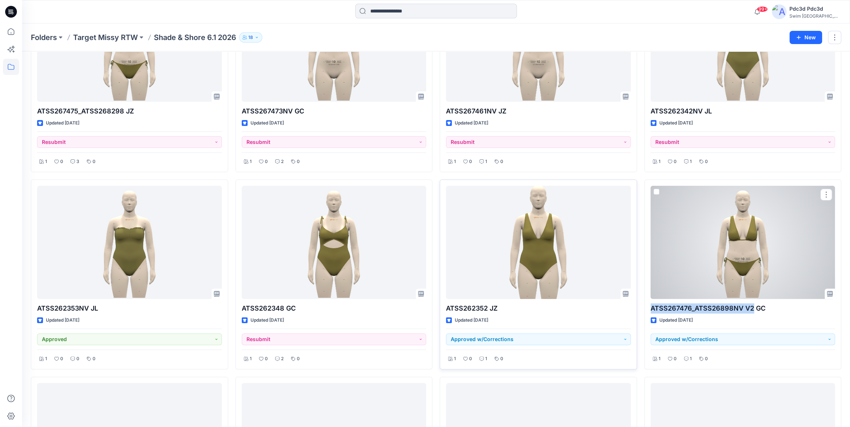
copy p "ATSS267476_ATSS26898NV V2"
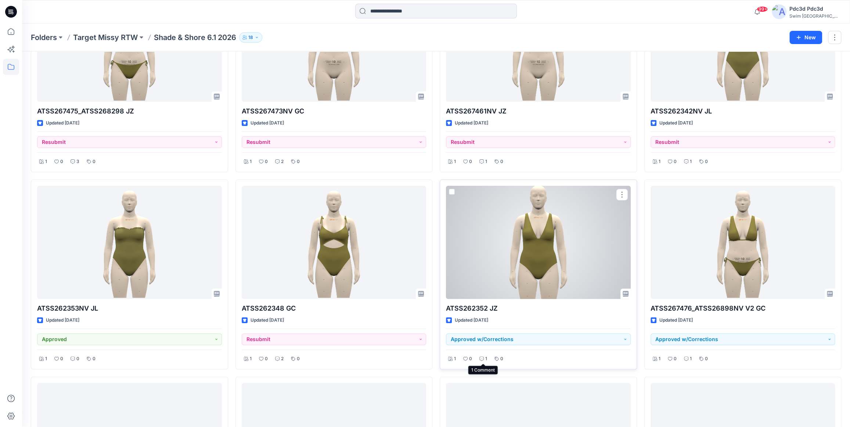
click at [485, 357] on p "1" at bounding box center [486, 359] width 2 height 8
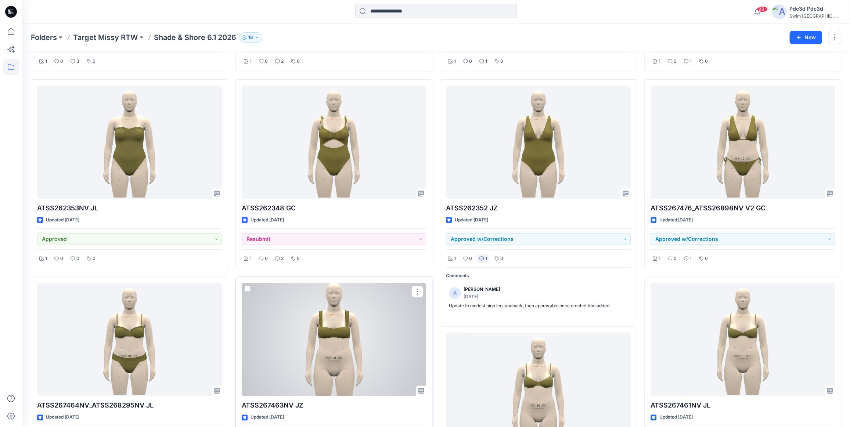
scroll to position [234, 0]
